Goal: Information Seeking & Learning: Learn about a topic

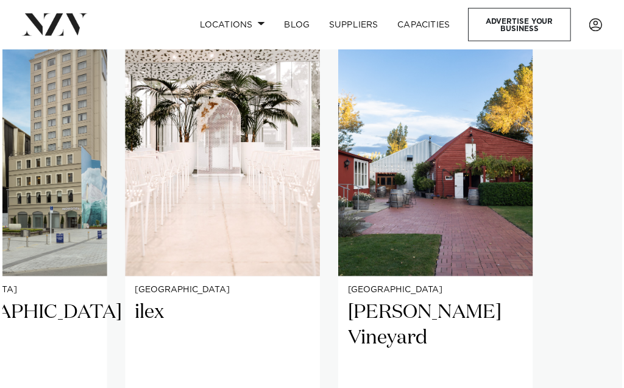
scroll to position [720, 0]
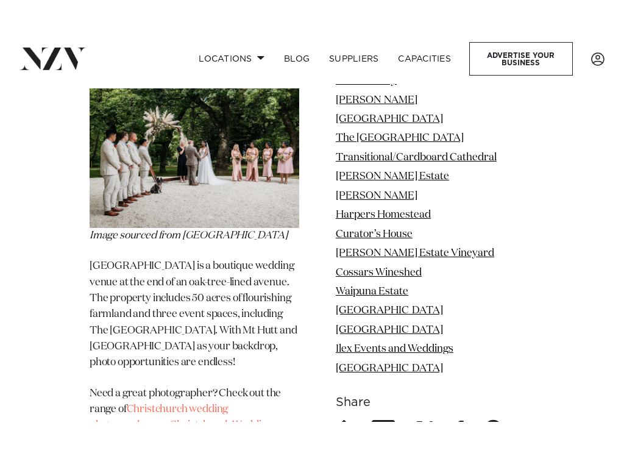
scroll to position [9930, 0]
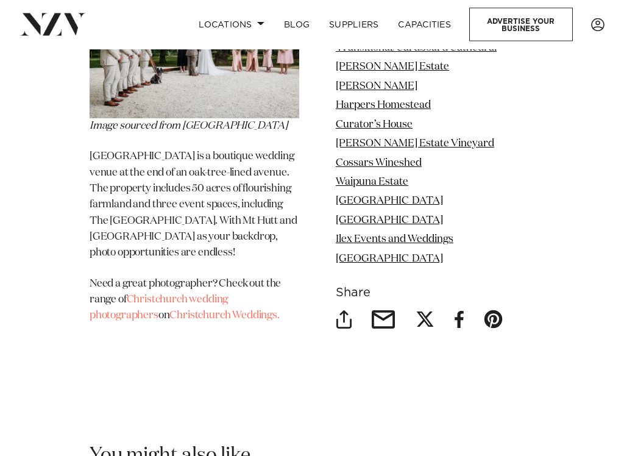
scroll to position [9918, 0]
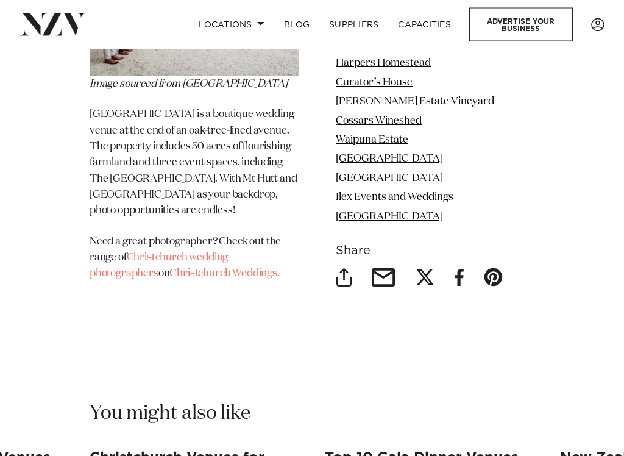
scroll to position [9960, 0]
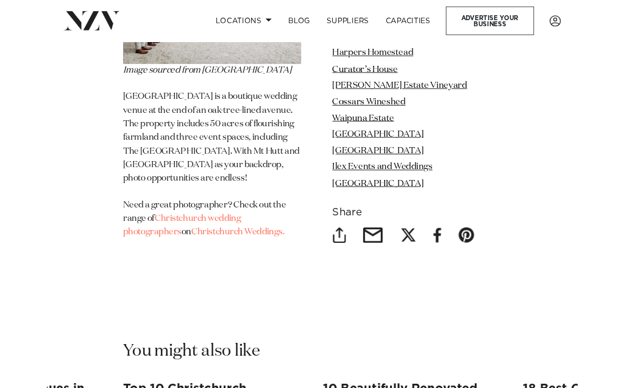
scroll to position [9995, 0]
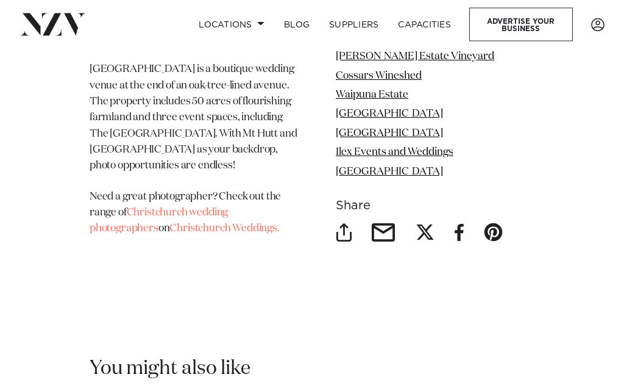
scroll to position [9999, 0]
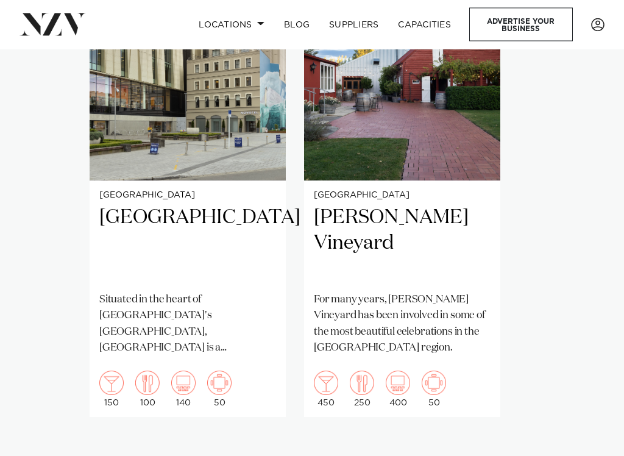
scroll to position [862, 0]
click at [224, 376] on img "1 / 2" at bounding box center [219, 383] width 24 height 24
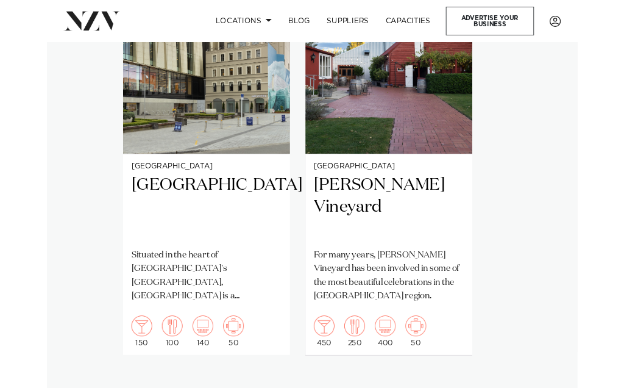
scroll to position [896, 0]
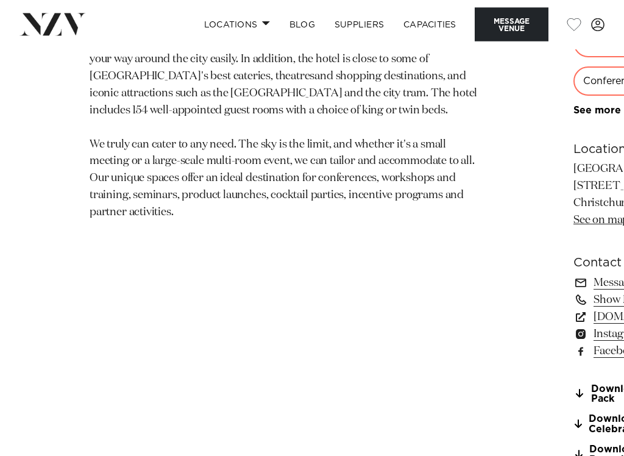
scroll to position [678, 0]
click at [574, 19] on div "Cocktail Function" at bounding box center [625, 4] width 103 height 29
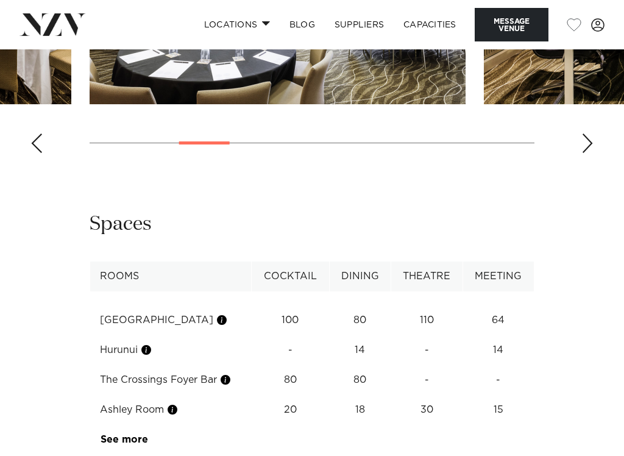
scroll to position [1395, 0]
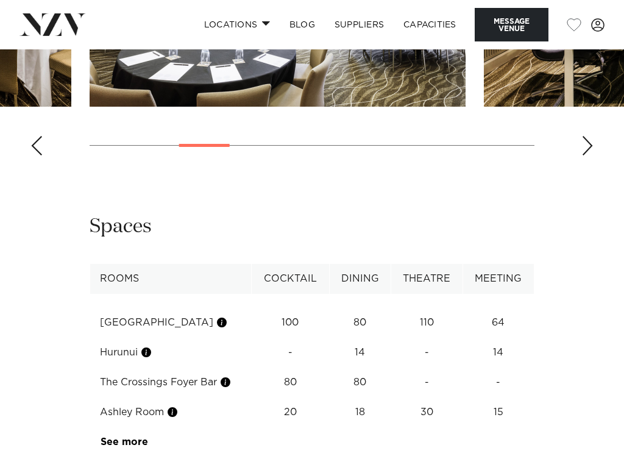
click at [38, 156] on div "Previous slide" at bounding box center [36, 146] width 12 height 20
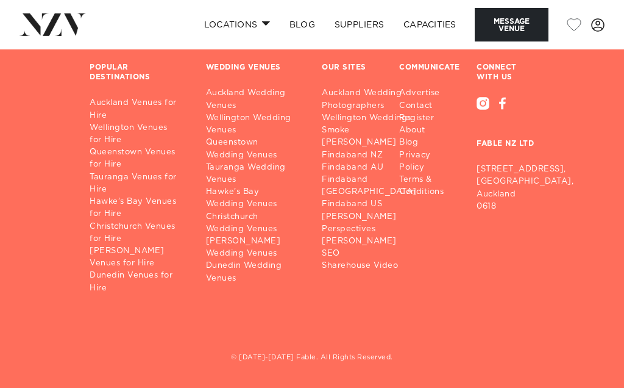
scroll to position [3331, 0]
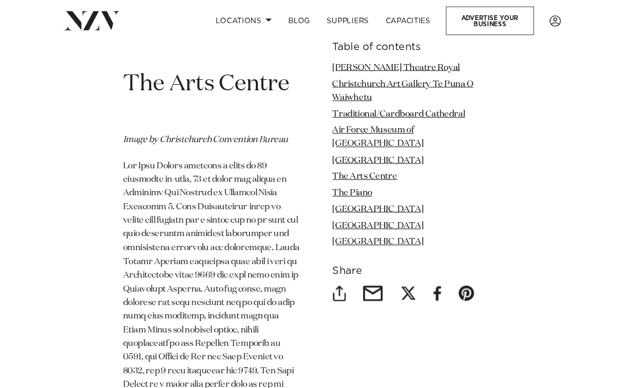
scroll to position [4532, 0]
